Goal: Transaction & Acquisition: Book appointment/travel/reservation

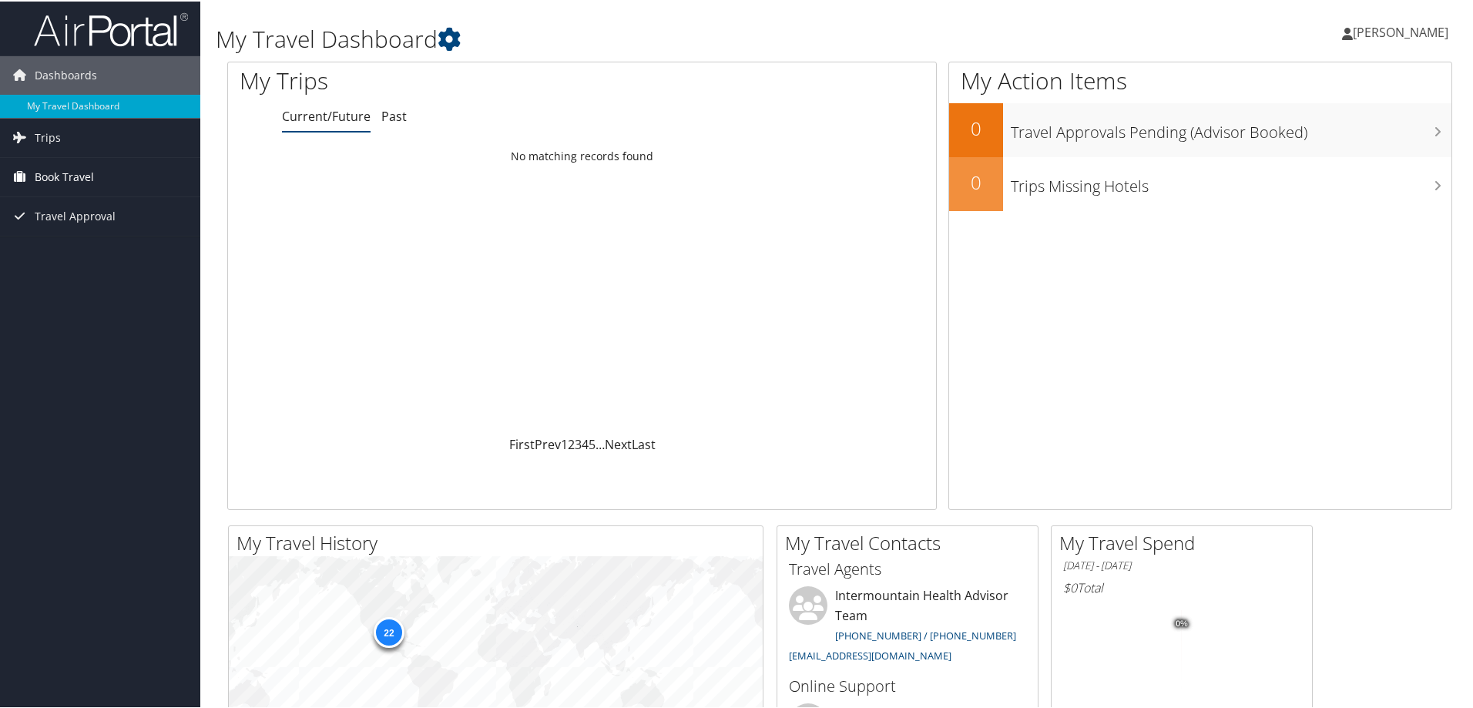
click at [53, 174] on span "Book Travel" at bounding box center [64, 175] width 59 height 39
